Goal: Navigation & Orientation: Find specific page/section

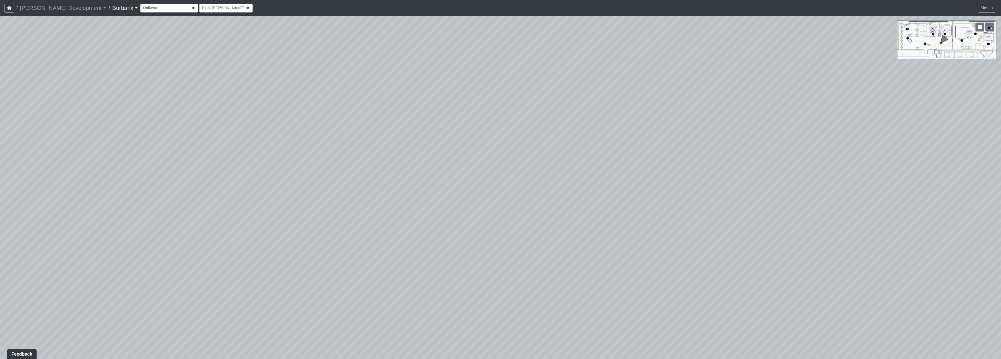
drag, startPoint x: 549, startPoint y: 169, endPoint x: 153, endPoint y: 140, distance: 397.1
click at [140, 140] on div "Loading... Entry Loading... Podcast Room 1 Loading... Podcast Room 2 Loading...…" at bounding box center [500, 187] width 1001 height 343
drag, startPoint x: 496, startPoint y: 174, endPoint x: 261, endPoint y: 133, distance: 239.1
click at [470, 174] on div "Loading... Entry Loading... Podcast Room 1 Loading... Podcast Room 2 Loading...…" at bounding box center [500, 187] width 1001 height 343
drag, startPoint x: 571, startPoint y: 191, endPoint x: 820, endPoint y: 236, distance: 252.5
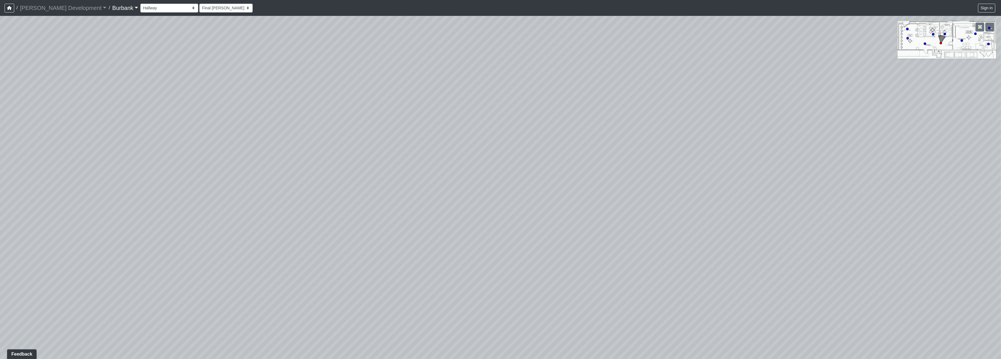
click at [831, 237] on div "Loading... Entry Loading... Podcast Room 1 Loading... Podcast Room 2 Loading...…" at bounding box center [500, 187] width 1001 height 343
drag, startPoint x: 423, startPoint y: 202, endPoint x: 792, endPoint y: 159, distance: 371.6
click at [824, 151] on div "Loading... Entry Loading... Podcast Room 1 Loading... Podcast Room 2 Loading...…" at bounding box center [500, 187] width 1001 height 343
drag, startPoint x: 445, startPoint y: 233, endPoint x: 585, endPoint y: 167, distance: 155.1
click at [601, 162] on div "Loading... Entry Loading... Podcast Room 1 Loading... Podcast Room 2 Loading...…" at bounding box center [500, 187] width 1001 height 343
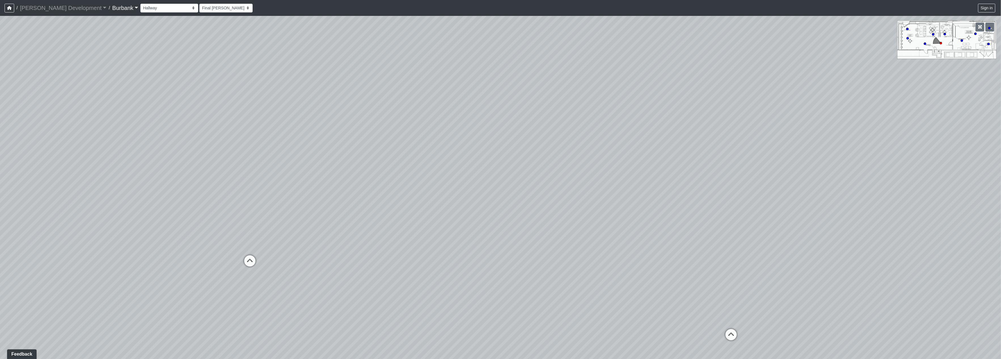
drag, startPoint x: 561, startPoint y: 164, endPoint x: 616, endPoint y: 208, distance: 70.4
click at [936, 159] on div "Loading... Entry Loading... Podcast Room 1 Loading... Podcast Room 2 Loading...…" at bounding box center [500, 187] width 1001 height 343
drag, startPoint x: 595, startPoint y: 212, endPoint x: 562, endPoint y: 227, distance: 36.3
click at [712, 286] on div "Loading... Entry Loading... Podcast Room 1 Loading... Podcast Room 2 Loading...…" at bounding box center [500, 187] width 1001 height 343
drag, startPoint x: 479, startPoint y: 227, endPoint x: 433, endPoint y: 284, distance: 73.8
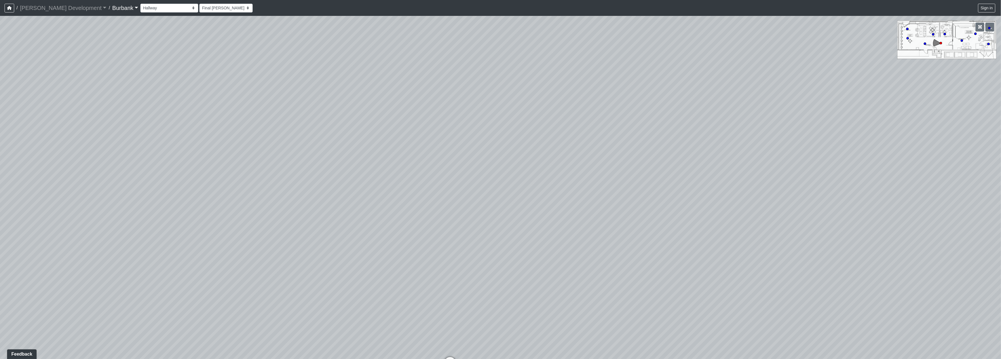
click at [463, 266] on div "Loading... Entry Loading... Podcast Room 1 Loading... Podcast Room 2 Loading...…" at bounding box center [500, 187] width 1001 height 343
drag, startPoint x: 362, startPoint y: 199, endPoint x: 237, endPoint y: 200, distance: 125.3
click at [236, 202] on div "Loading... Entry Loading... Podcast Room 1 Loading... Podcast Room 2 Loading...…" at bounding box center [500, 187] width 1001 height 343
drag, startPoint x: 292, startPoint y: 135, endPoint x: 284, endPoint y: 224, distance: 90.0
click at [289, 239] on div "Loading... Entry Loading... Podcast Room 1 Loading... Podcast Room 2 Loading...…" at bounding box center [500, 187] width 1001 height 343
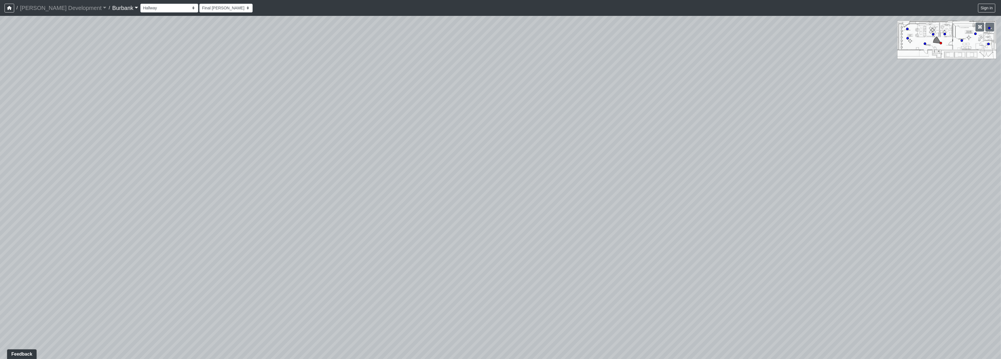
drag, startPoint x: 397, startPoint y: 216, endPoint x: 290, endPoint y: 193, distance: 109.8
click at [292, 196] on div "Loading... Entry Loading... Podcast Room 1 Loading... Podcast Room 2 Loading...…" at bounding box center [500, 187] width 1001 height 343
drag, startPoint x: 287, startPoint y: 190, endPoint x: 240, endPoint y: 190, distance: 47.6
click at [240, 190] on div "Loading... Entry Loading... Podcast Room 1 Loading... Podcast Room 2 Loading...…" at bounding box center [500, 187] width 1001 height 343
drag, startPoint x: 240, startPoint y: 189, endPoint x: 0, endPoint y: 119, distance: 250.1
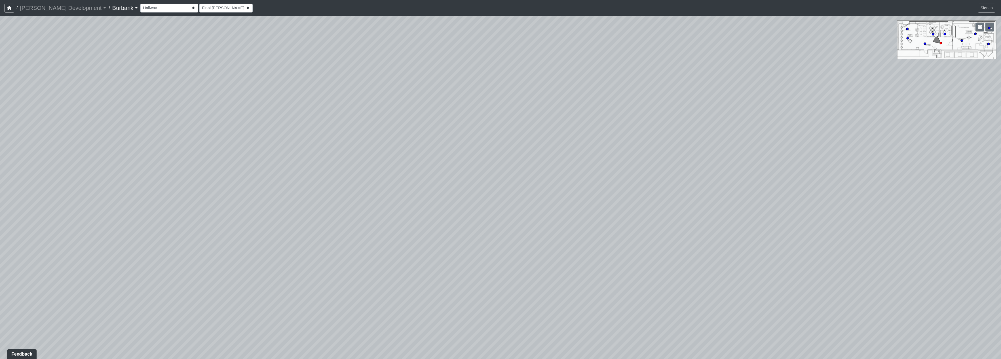
click at [0, 119] on div "Loading... Entry Loading... Podcast Room 1 Loading... Podcast Room 2 Loading...…" at bounding box center [500, 187] width 1001 height 343
drag, startPoint x: 314, startPoint y: 219, endPoint x: 706, endPoint y: 242, distance: 393.3
click at [743, 230] on div "Loading... Entry Loading... Podcast Room 1 Loading... Podcast Room 2 Loading...…" at bounding box center [500, 187] width 1001 height 343
click at [308, 272] on div "Loading... Entry Loading... Podcast Room 1 Loading... Podcast Room 2 Loading...…" at bounding box center [500, 187] width 1001 height 343
drag, startPoint x: 459, startPoint y: 239, endPoint x: 666, endPoint y: 194, distance: 211.9
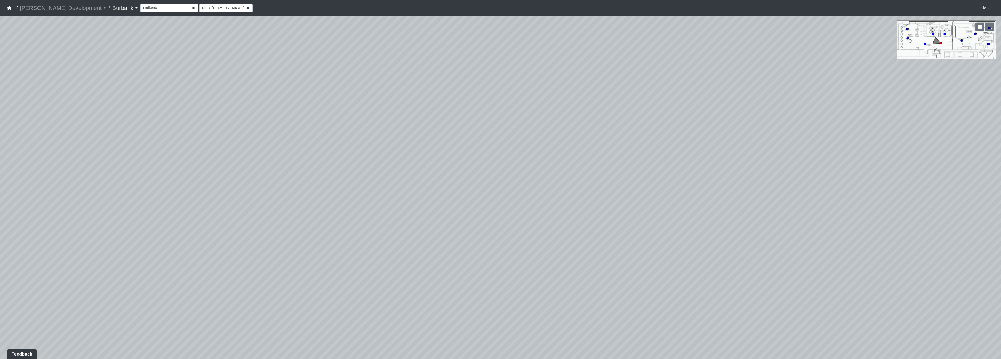
click at [666, 194] on div "Loading... Entry Loading... Podcast Room 1 Loading... Podcast Room 2 Loading...…" at bounding box center [500, 187] width 1001 height 343
click at [468, 289] on icon at bounding box center [471, 290] width 17 height 17
select select "966acjv8ELDNQ1d2Ue2wEy"
drag, startPoint x: 452, startPoint y: 222, endPoint x: 358, endPoint y: 217, distance: 94.0
click at [358, 217] on div "Loading... Entry Loading... Podcast Room 1 Loading... Podcast Room 2 Loading...…" at bounding box center [500, 187] width 1001 height 343
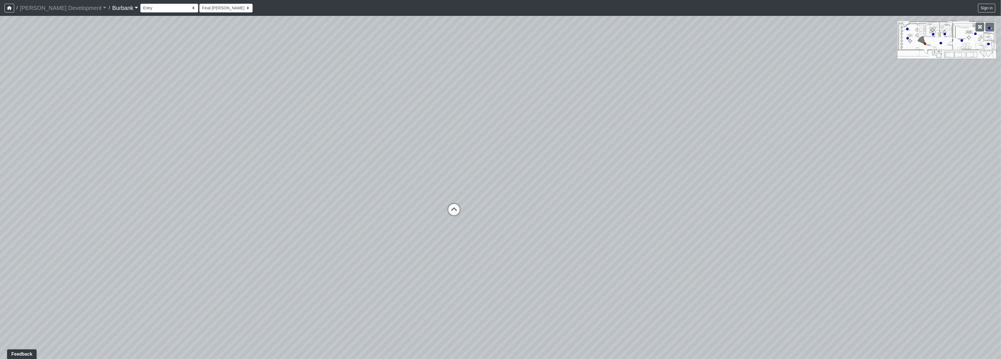
drag, startPoint x: 599, startPoint y: 96, endPoint x: 343, endPoint y: 157, distance: 263.3
click at [344, 157] on div "Loading... Entry Loading... Podcast Room 1 Loading... Podcast Room 2 Loading...…" at bounding box center [500, 187] width 1001 height 343
drag, startPoint x: 591, startPoint y: 185, endPoint x: 813, endPoint y: 314, distance: 256.8
click at [857, 353] on div "Loading... Entry Loading... Podcast Room 1 Loading... Podcast Room 2 Loading...…" at bounding box center [500, 187] width 1001 height 343
drag, startPoint x: 643, startPoint y: 227, endPoint x: 778, endPoint y: 234, distance: 135.1
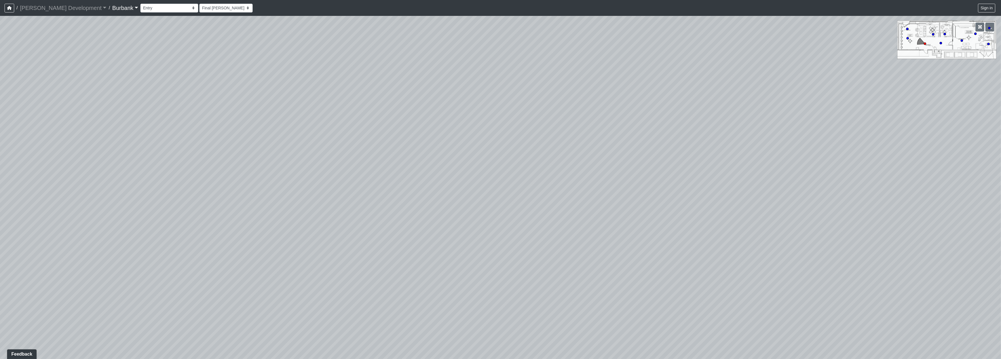
click at [778, 234] on div "Loading... Entry Loading... Podcast Room 1 Loading... Podcast Room 2 Loading...…" at bounding box center [500, 187] width 1001 height 343
